Goal: Information Seeking & Learning: Find specific page/section

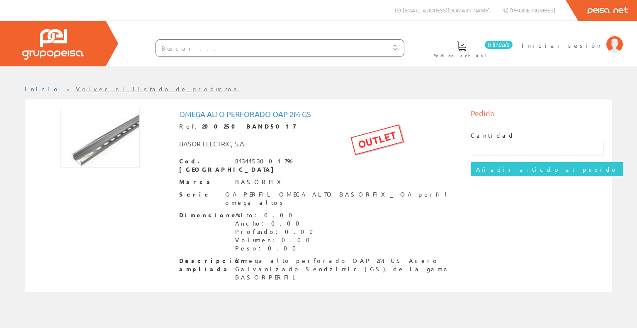
click at [258, 47] on input "text" at bounding box center [272, 48] width 232 height 17
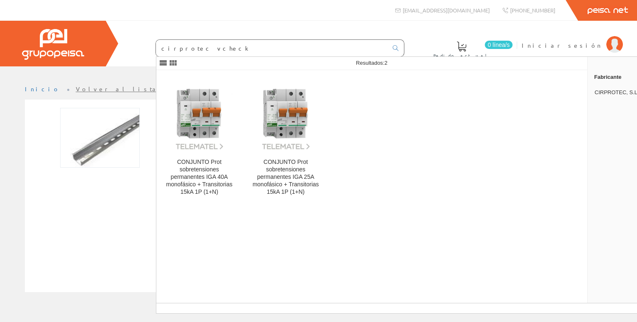
type input "cirprotec vcheck"
click at [190, 43] on input "cirprotec vcheck" at bounding box center [272, 48] width 232 height 17
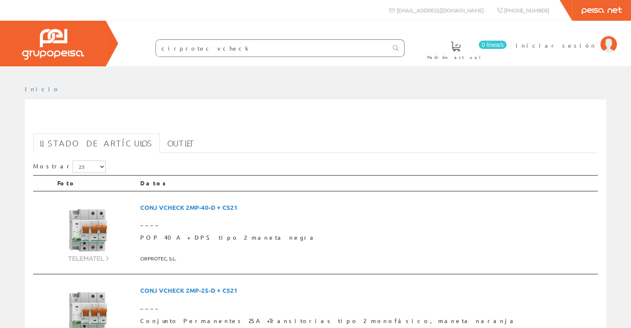
click at [195, 49] on input "cirprotec vcheck" at bounding box center [272, 48] width 232 height 17
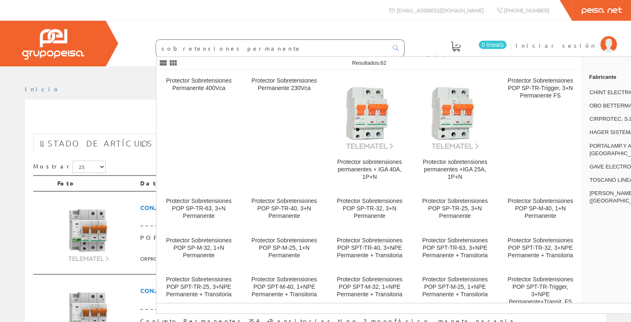
type input "sobretensiones permanente"
click at [396, 48] on icon at bounding box center [396, 48] width 6 height 6
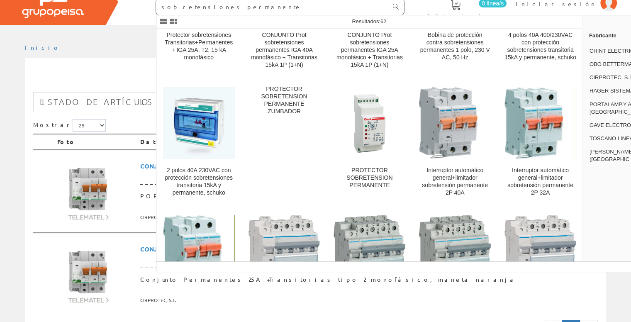
scroll to position [332, 0]
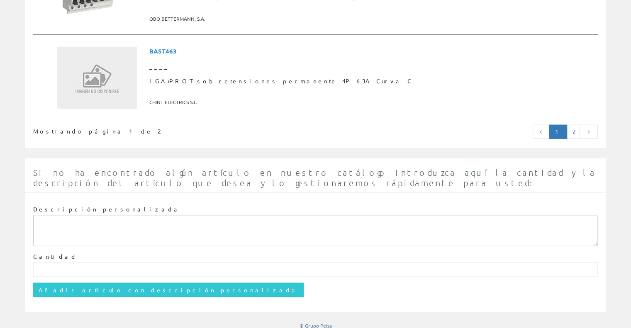
scroll to position [2050, 0]
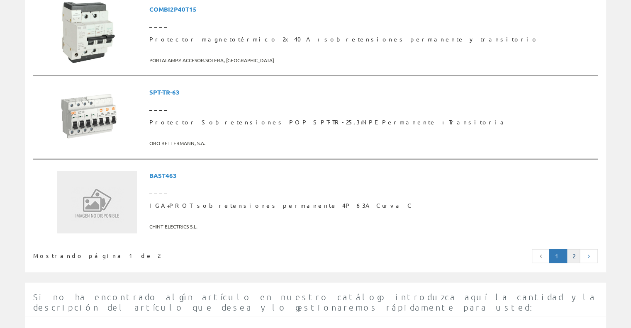
click at [575, 252] on link "2" at bounding box center [573, 256] width 13 height 14
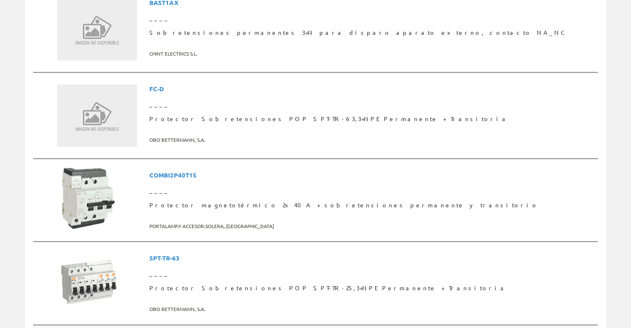
scroll to position [1851, 0]
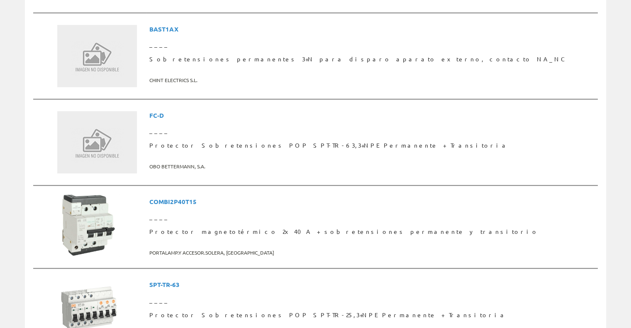
scroll to position [788, 0]
